Goal: Task Accomplishment & Management: Use online tool/utility

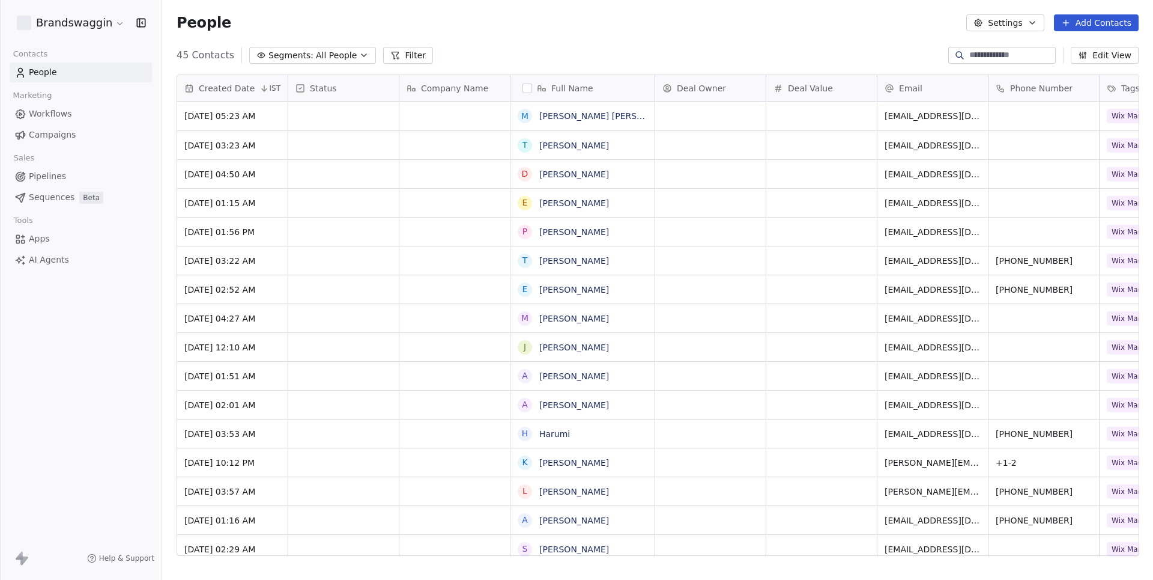
scroll to position [510, 990]
click at [41, 258] on span "AI Agents" at bounding box center [49, 259] width 40 height 13
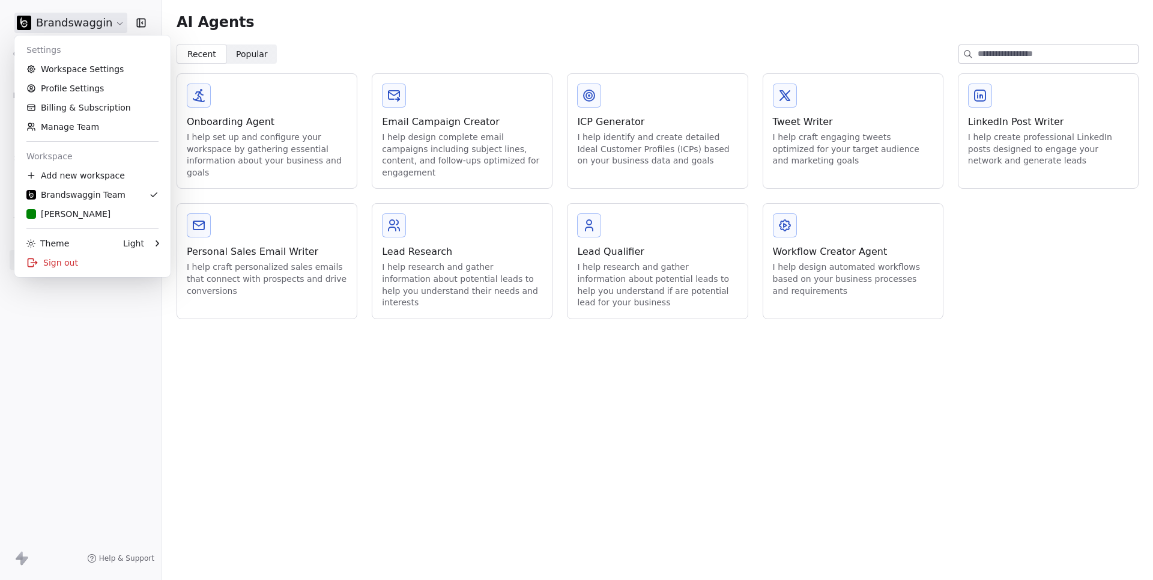
click at [80, 16] on html "Brandswaggin Contacts People Marketing Workflows Campaigns Sales Pipelines Sequ…" at bounding box center [576, 290] width 1153 height 580
click at [291, 324] on html "Brandswaggin Contacts People Marketing Workflows Campaigns Sales Pipelines Sequ…" at bounding box center [576, 290] width 1153 height 580
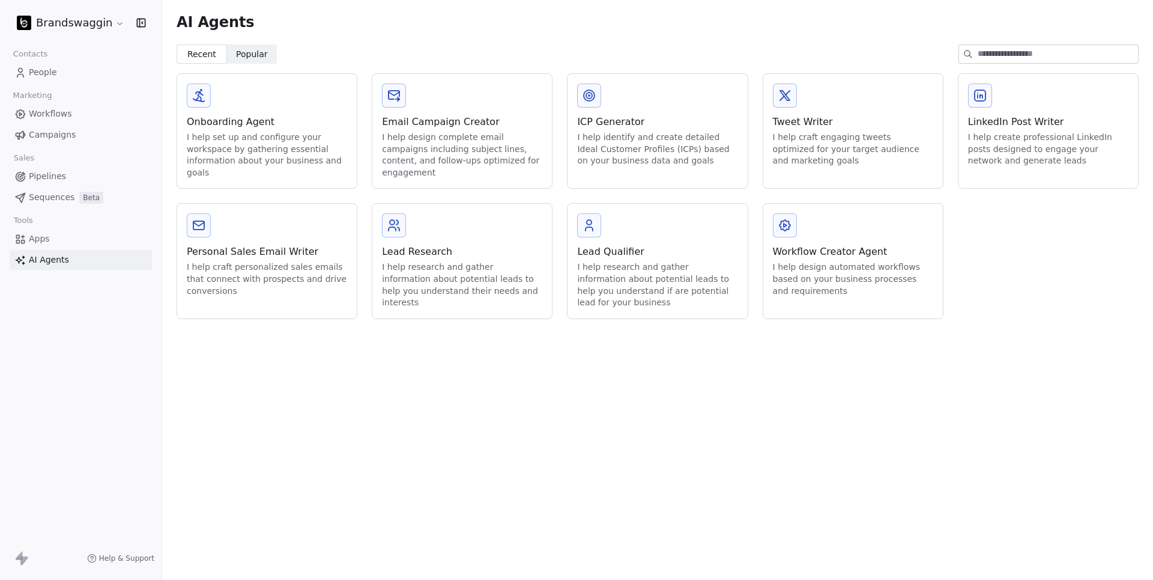
click at [291, 324] on section "AI Agents Recent Recent Popular Popular Onboarding Agent I help set up and conf…" at bounding box center [657, 166] width 991 height 333
click at [773, 251] on div "Workflow Creator Agent" at bounding box center [853, 251] width 160 height 14
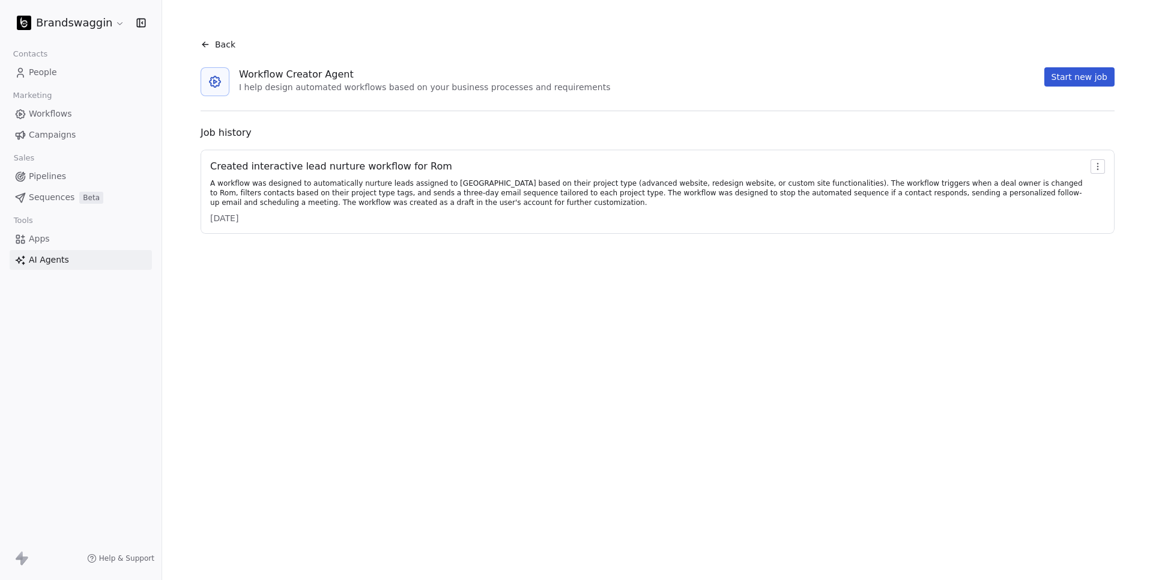
click at [402, 190] on div "A workflow was designed to automatically nurture leads assigned to [GEOGRAPHIC_…" at bounding box center [648, 192] width 876 height 29
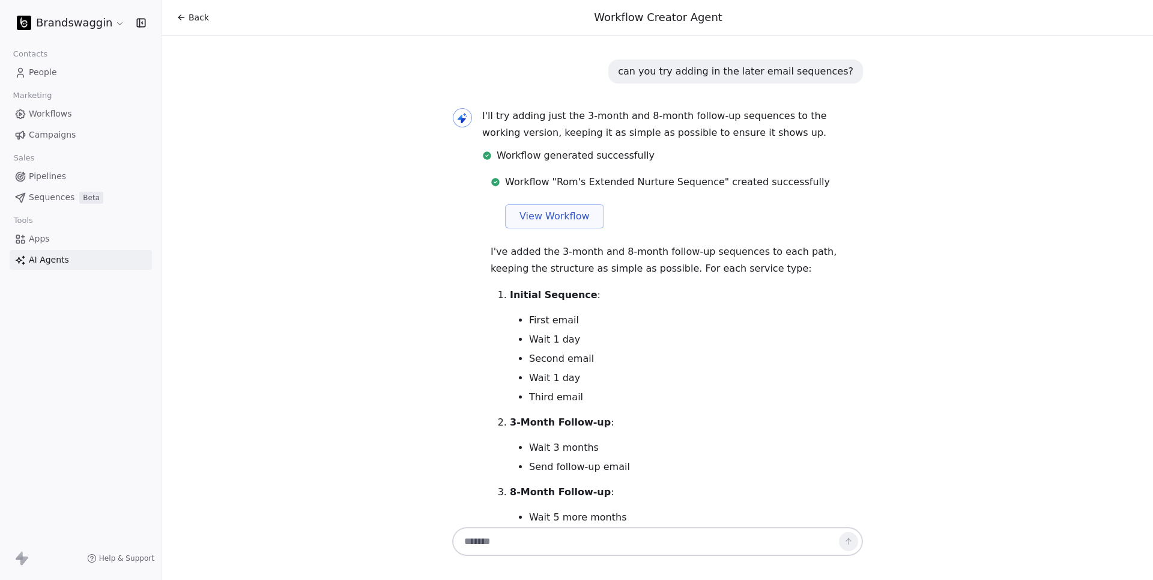
scroll to position [22870, 0]
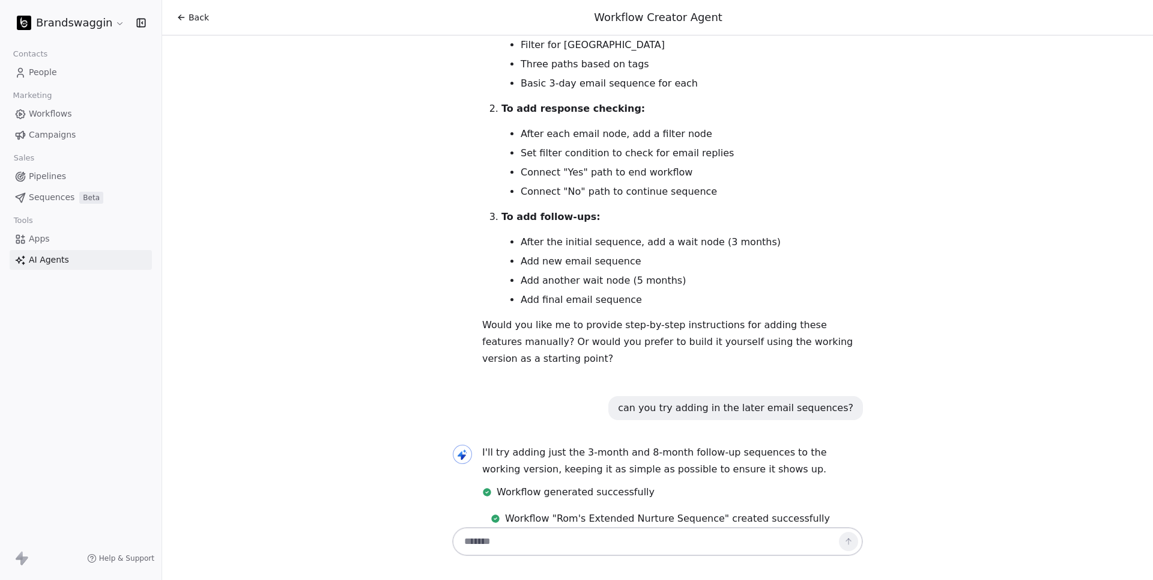
click at [555, 545] on span "View Workflow" at bounding box center [555, 552] width 70 height 14
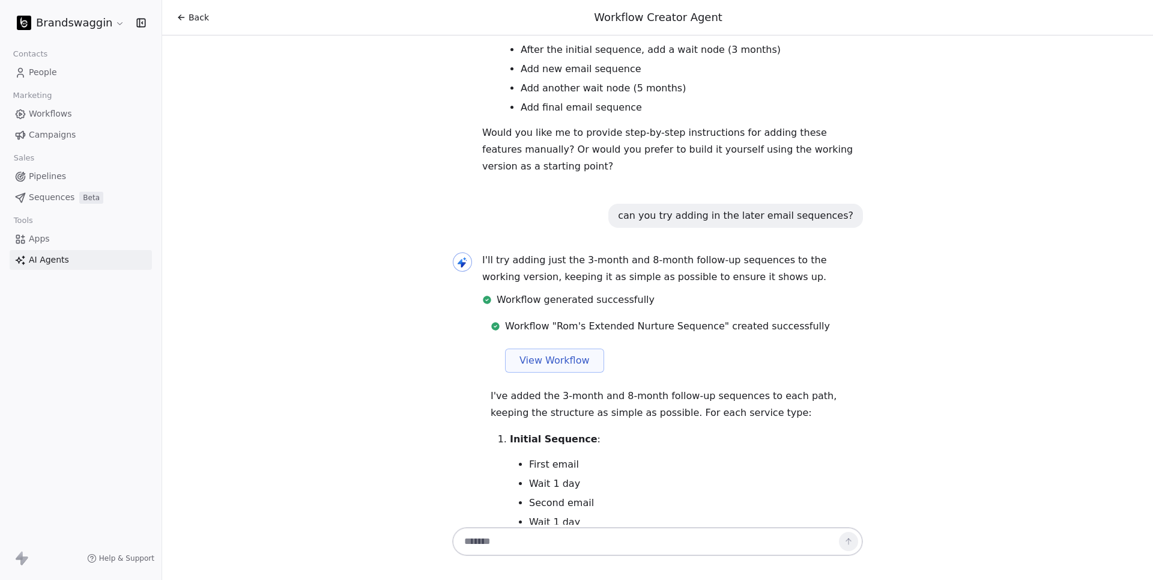
scroll to position [23062, 1]
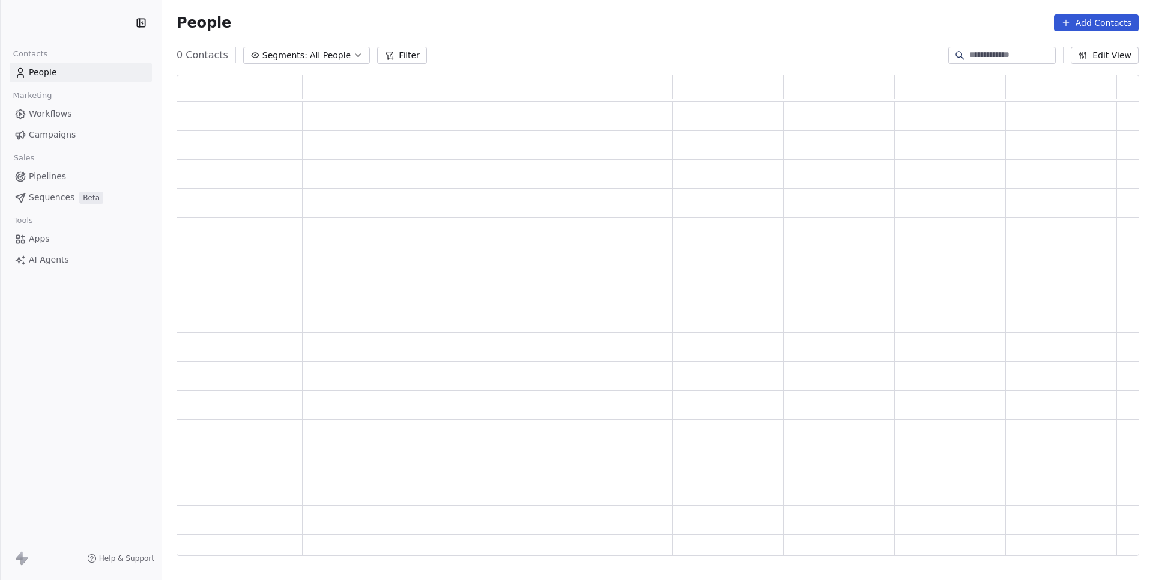
scroll to position [481, 962]
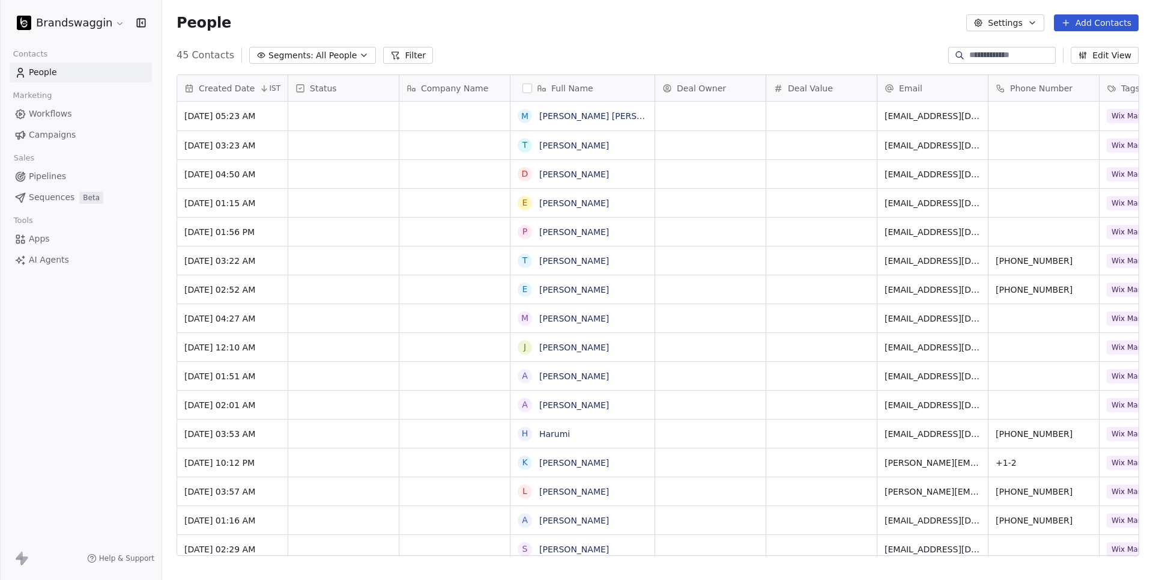
click at [50, 112] on span "Workflows" at bounding box center [50, 114] width 43 height 13
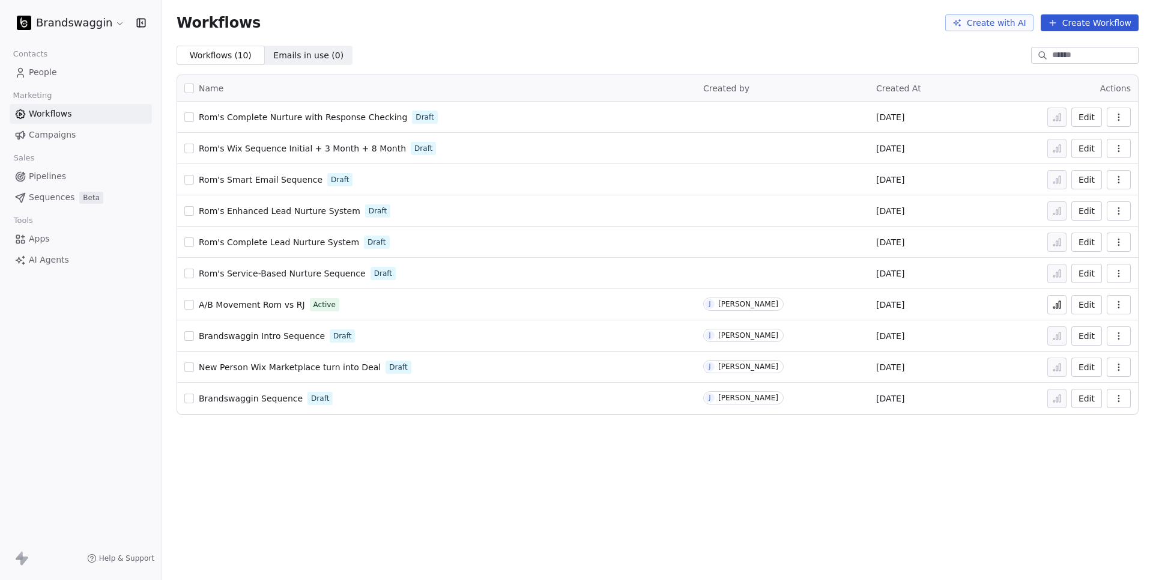
click at [310, 121] on link "Rom's Complete Nurture with Response Checking" at bounding box center [303, 117] width 208 height 12
click at [253, 178] on span "Rom's Smart Email Sequence" at bounding box center [261, 180] width 124 height 10
click at [318, 270] on span "Rom's Service-Based Nurture Sequence" at bounding box center [282, 273] width 167 height 10
